Goal: Check status: Check status

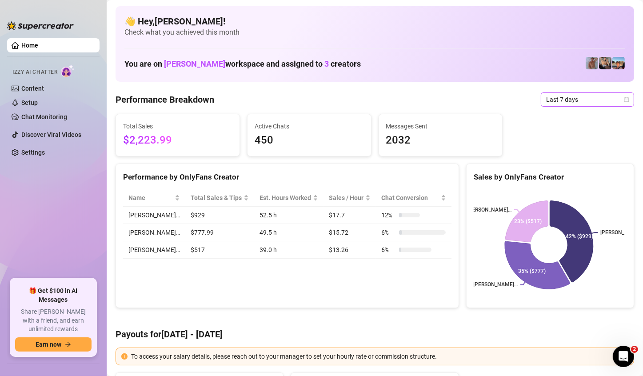
click at [600, 97] on span "Last 7 days" at bounding box center [587, 99] width 83 height 13
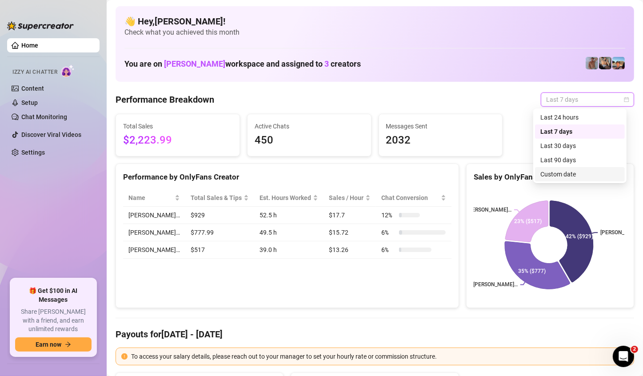
click at [577, 172] on div "Custom date" at bounding box center [579, 174] width 79 height 10
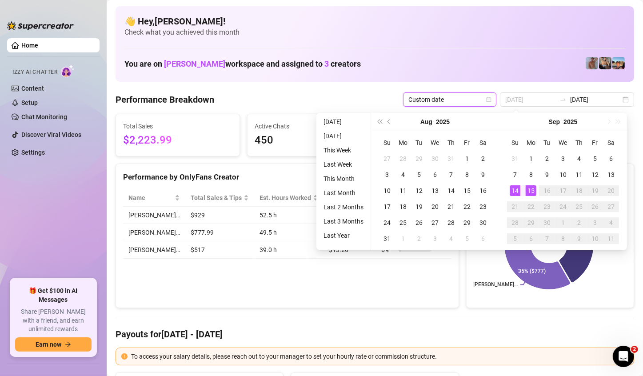
type input "[DATE]"
click at [531, 189] on div "15" at bounding box center [531, 190] width 11 height 11
click at [531, 189] on rect at bounding box center [549, 244] width 151 height 111
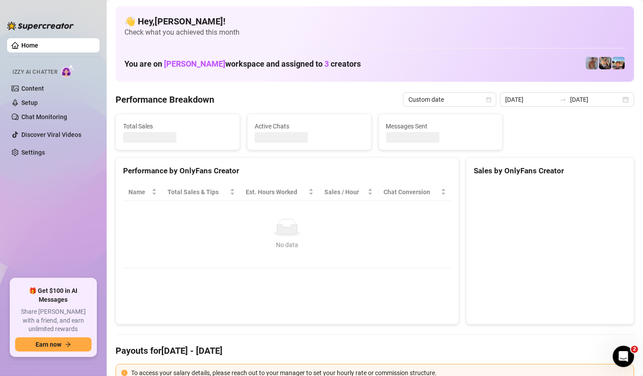
type input "[DATE]"
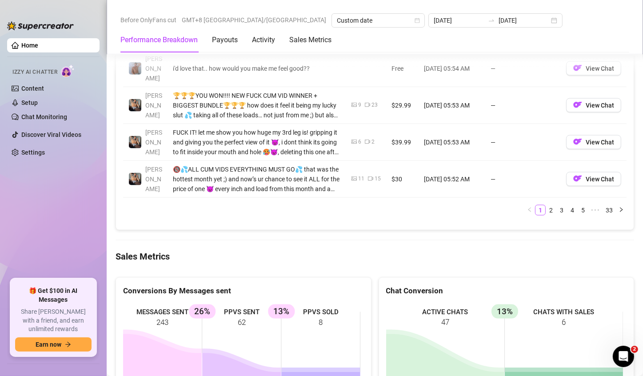
scroll to position [1111, 0]
